Goal: Obtain resource: Download file/media

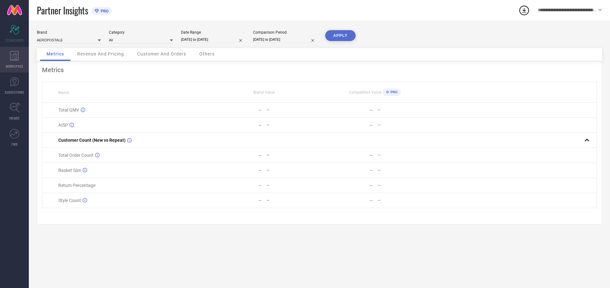
click at [14, 60] on icon at bounding box center [14, 56] width 9 height 10
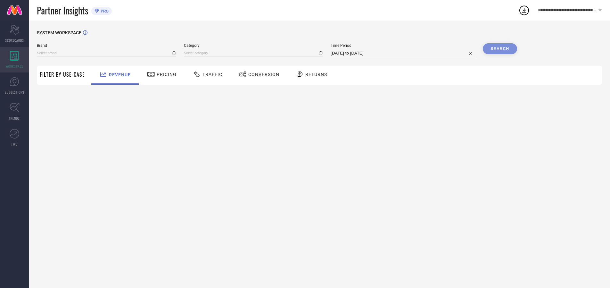
type input "AEROPOSTALE"
type input "All"
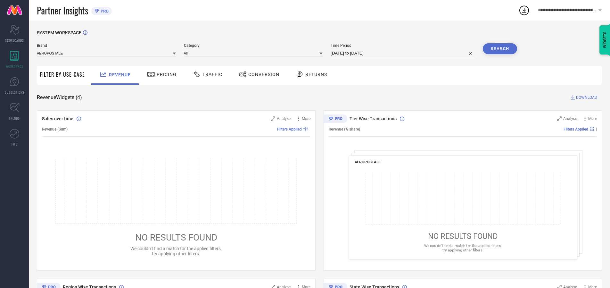
click at [262, 74] on span "Conversion" at bounding box center [263, 74] width 31 height 5
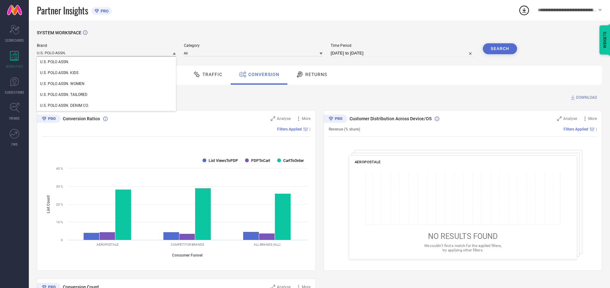
type input "U.S. POLO ASSN."
click at [54, 62] on span "U.S. POLO ASSN." at bounding box center [54, 62] width 29 height 4
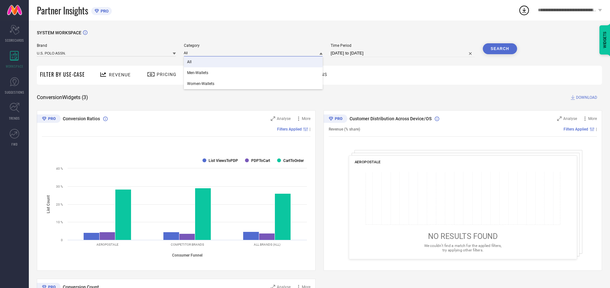
type input "All"
click at [190, 62] on span "All" at bounding box center [189, 62] width 4 height 4
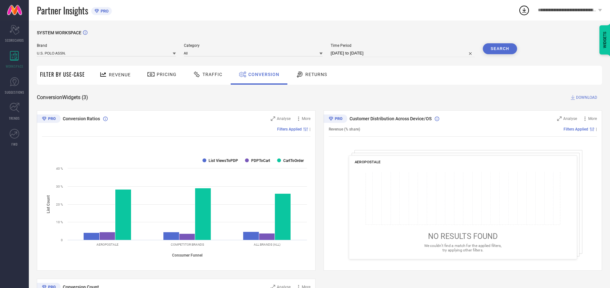
click at [403, 53] on input "[DATE] to [DATE]" at bounding box center [403, 53] width 144 height 8
select select "6"
select select "2025"
select select "7"
select select "2025"
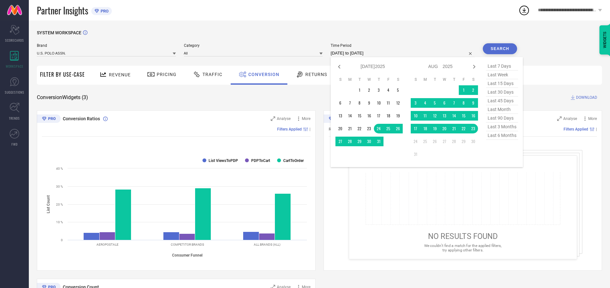
click at [465, 129] on td "22" at bounding box center [464, 129] width 10 height 10
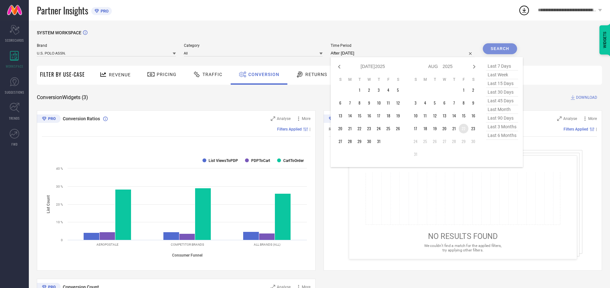
type input "[DATE] to [DATE]"
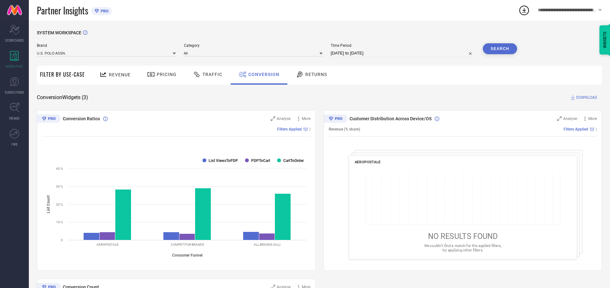
click at [500, 49] on button "Search" at bounding box center [500, 48] width 35 height 11
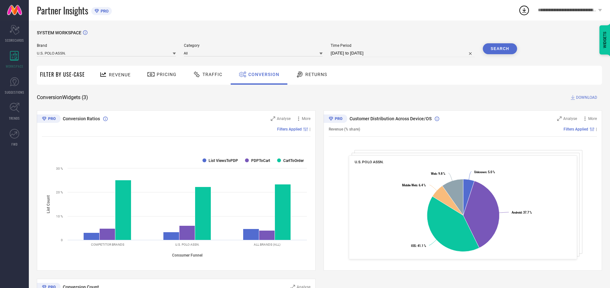
click at [587, 97] on span "DOWNLOAD" at bounding box center [586, 97] width 21 height 6
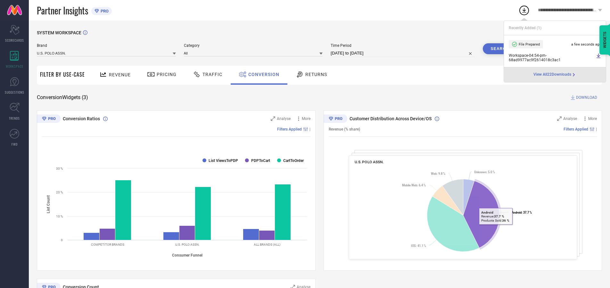
click at [262, 74] on span "Conversion" at bounding box center [263, 74] width 31 height 5
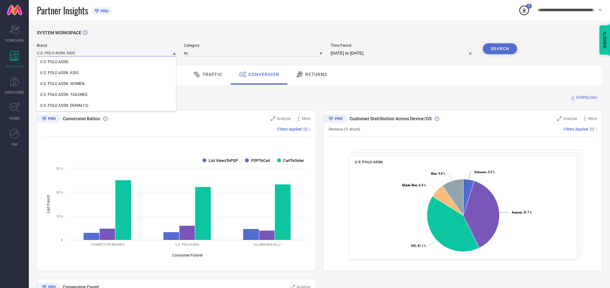
type input "U.S. POLO ASSN. KIDS"
click at [59, 73] on span "U.S. POLO ASSN. KIDS" at bounding box center [59, 72] width 38 height 4
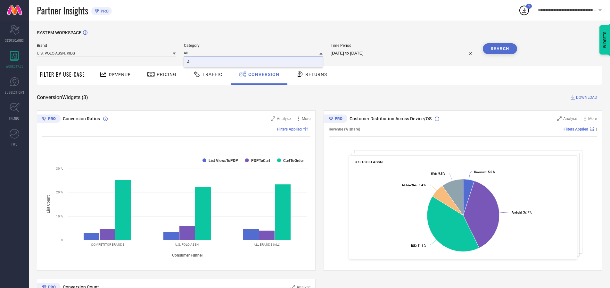
type input "All"
click at [190, 62] on span "All" at bounding box center [189, 62] width 4 height 4
click at [500, 49] on button "Search" at bounding box center [500, 48] width 35 height 11
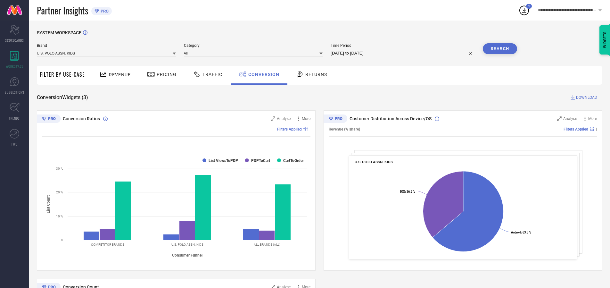
click at [587, 97] on span "DOWNLOAD" at bounding box center [586, 97] width 21 height 6
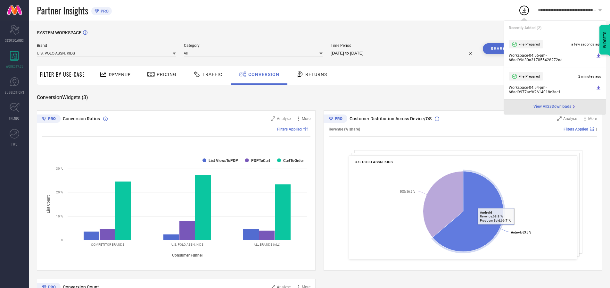
click at [262, 74] on span "Conversion" at bounding box center [263, 74] width 31 height 5
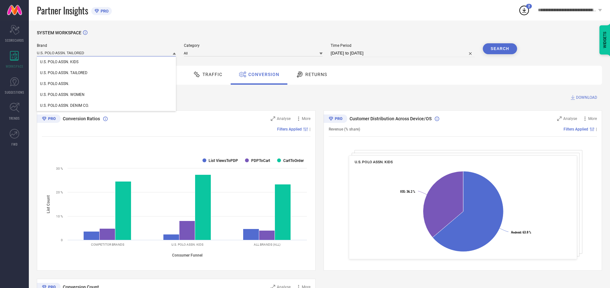
type input "U.S. POLO ASSN. TAILORED"
click at [64, 73] on span "U.S. POLO ASSN. TAILORED" at bounding box center [63, 72] width 47 height 4
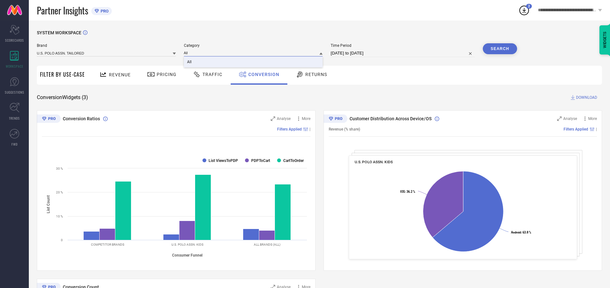
type input "All"
click at [190, 62] on span "All" at bounding box center [189, 62] width 4 height 4
click at [500, 49] on button "Search" at bounding box center [500, 48] width 35 height 11
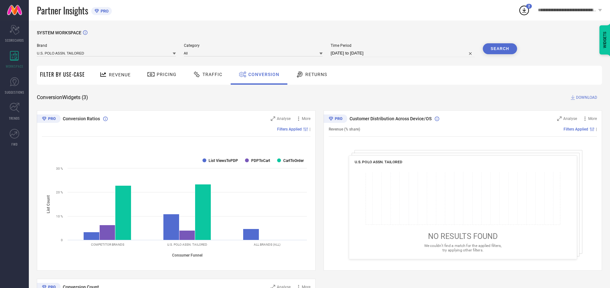
click at [587, 97] on span "DOWNLOAD" at bounding box center [586, 97] width 21 height 6
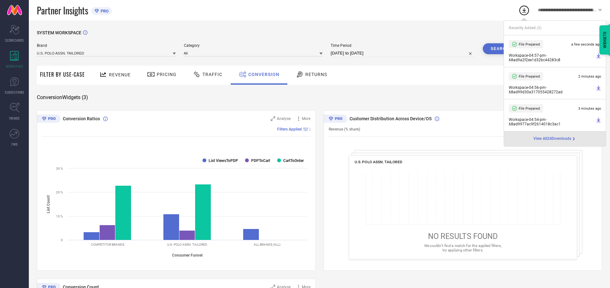
click at [262, 74] on span "Conversion" at bounding box center [263, 74] width 31 height 5
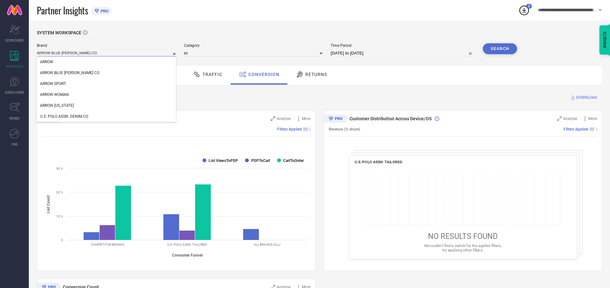
type input "ARROW BLUE [PERSON_NAME] CO."
click at [60, 73] on span "ARROW BLUE [PERSON_NAME] CO." at bounding box center [70, 72] width 60 height 4
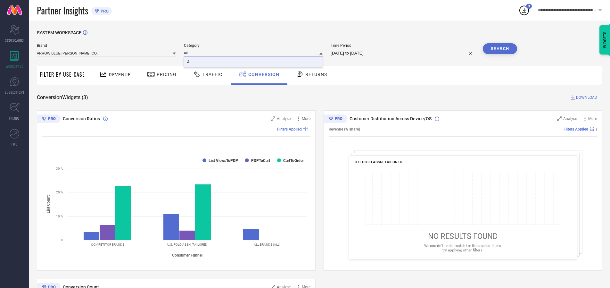
type input "All"
click at [190, 62] on span "All" at bounding box center [189, 62] width 4 height 4
click at [500, 49] on button "Search" at bounding box center [500, 48] width 35 height 11
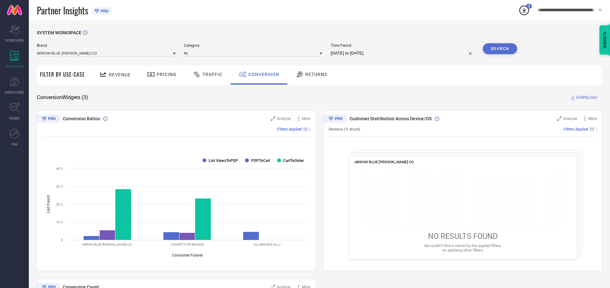
click at [587, 97] on span "DOWNLOAD" at bounding box center [586, 97] width 21 height 6
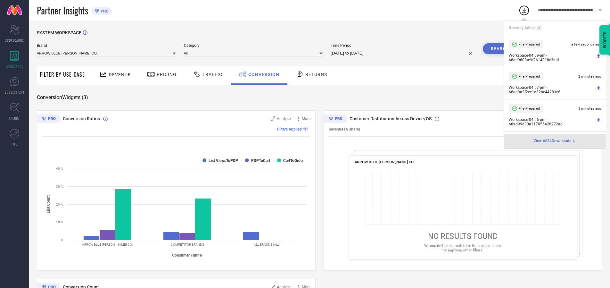
click at [262, 74] on span "Conversion" at bounding box center [263, 74] width 31 height 5
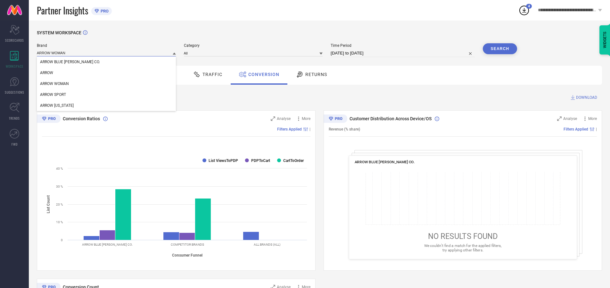
type input "ARROW WOMAN"
click at [54, 84] on span "ARROW WOMAN" at bounding box center [54, 83] width 29 height 4
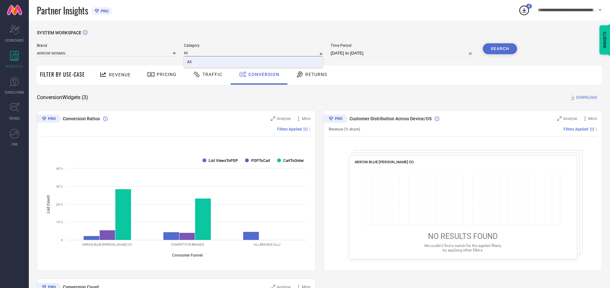
type input "All"
click at [190, 62] on span "All" at bounding box center [189, 62] width 4 height 4
click at [500, 49] on button "Search" at bounding box center [500, 48] width 35 height 11
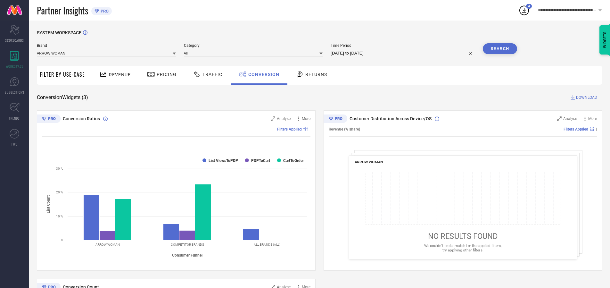
click at [587, 97] on span "DOWNLOAD" at bounding box center [586, 97] width 21 height 6
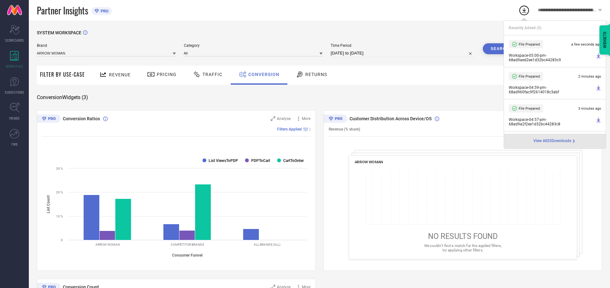
click at [262, 74] on span "Conversion" at bounding box center [263, 74] width 31 height 5
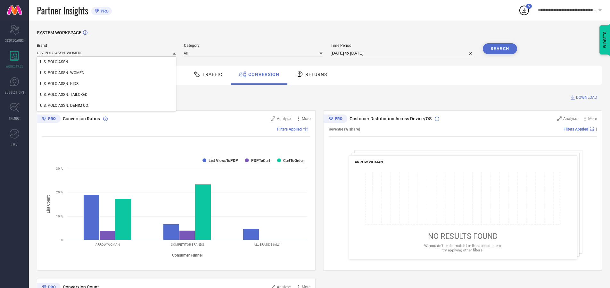
type input "U.S. POLO ASSN. WOMEN"
click at [62, 73] on span "U.S. POLO ASSN. WOMEN" at bounding box center [62, 72] width 45 height 4
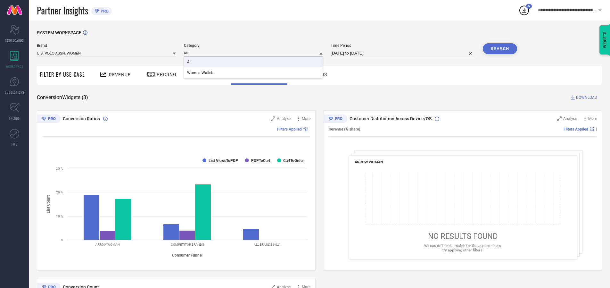
type input "All"
click at [190, 62] on span "All" at bounding box center [189, 62] width 4 height 4
click at [500, 49] on button "Search" at bounding box center [500, 48] width 35 height 11
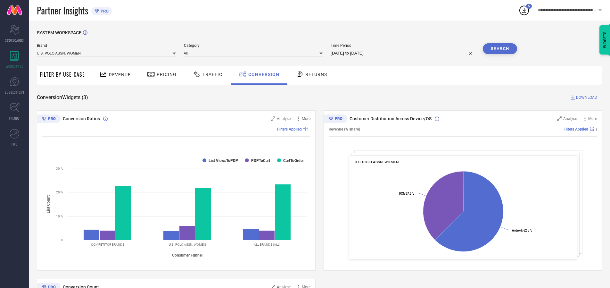
click at [587, 97] on span "DOWNLOAD" at bounding box center [586, 97] width 21 height 6
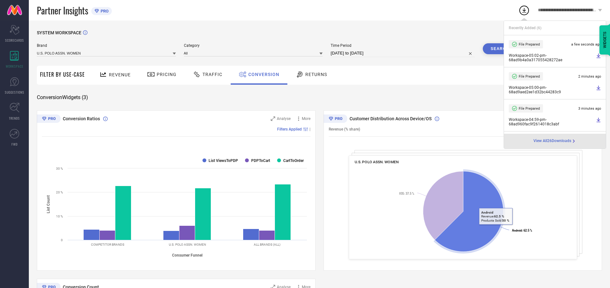
click at [262, 74] on span "Conversion" at bounding box center [263, 74] width 31 height 5
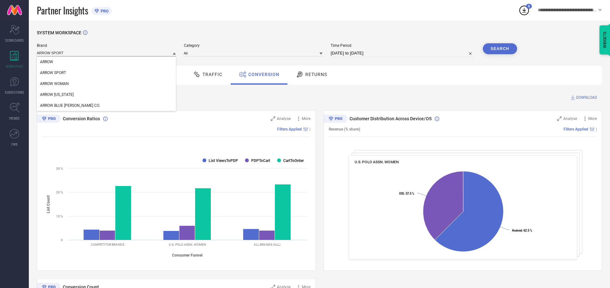
type input "ARROW SPORT"
click at [53, 73] on span "ARROW SPORT" at bounding box center [53, 72] width 26 height 4
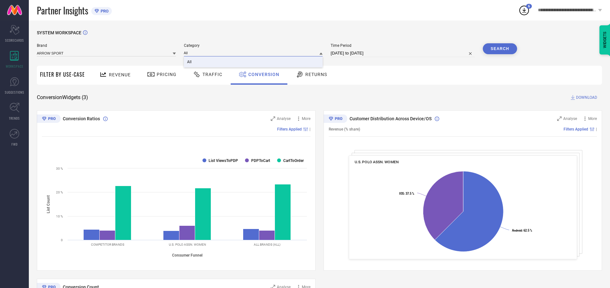
type input "All"
click at [190, 62] on span "All" at bounding box center [189, 62] width 4 height 4
click at [500, 49] on button "Search" at bounding box center [500, 48] width 35 height 11
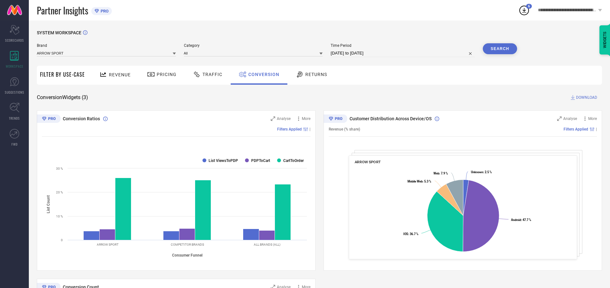
click at [587, 97] on span "DOWNLOAD" at bounding box center [586, 97] width 21 height 6
